Goal: Information Seeking & Learning: Compare options

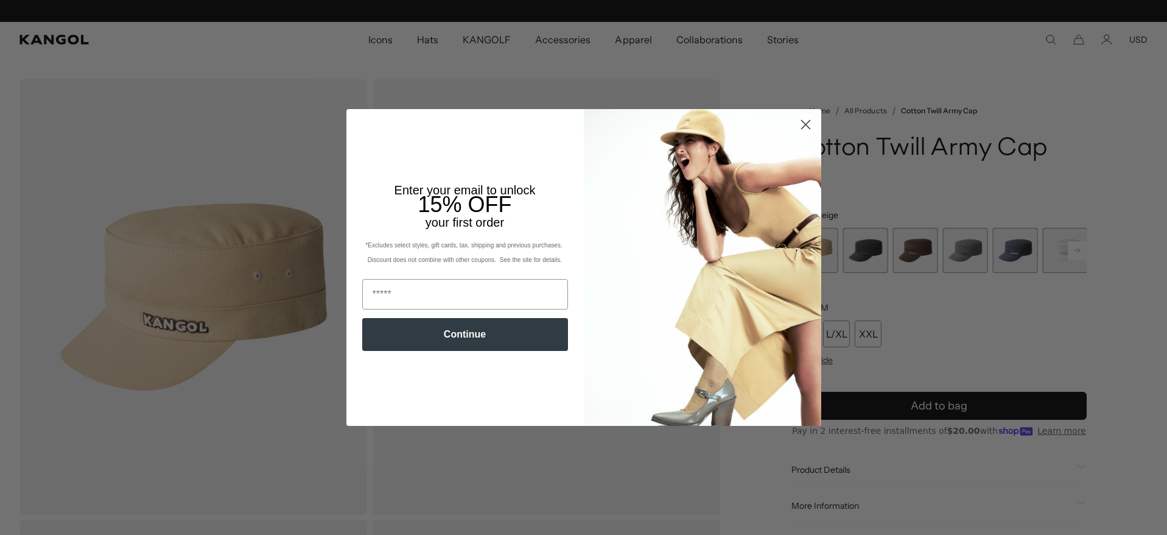
scroll to position [0, 251]
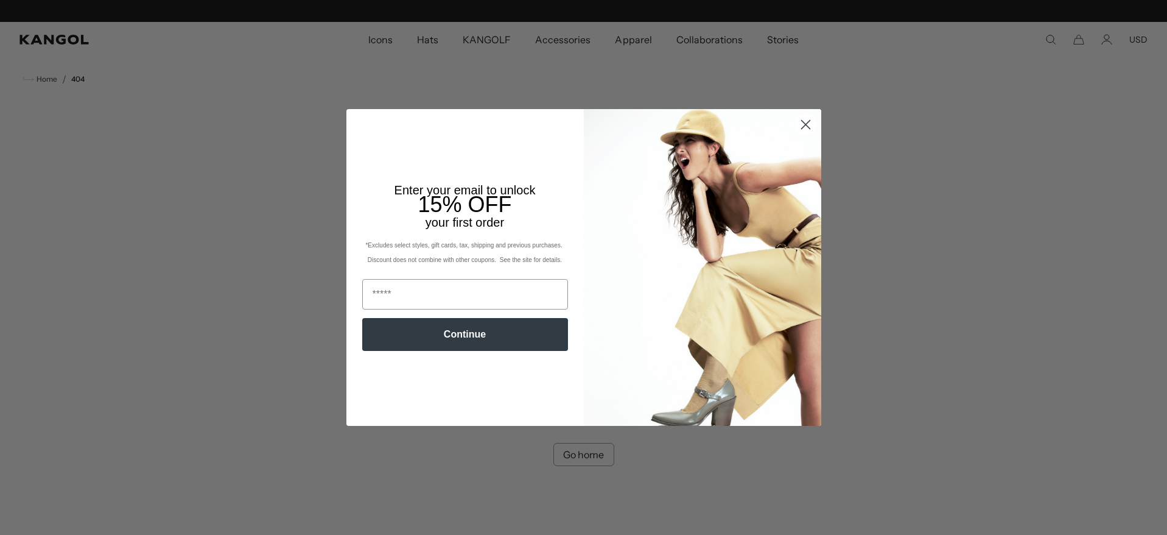
scroll to position [0, 251]
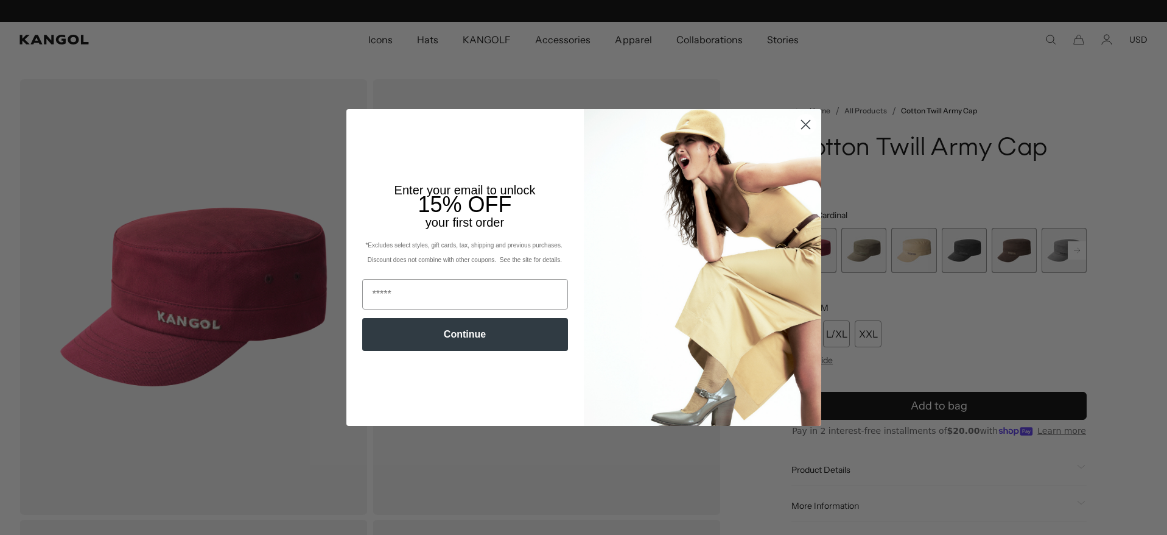
scroll to position [0, 251]
